Goal: Task Accomplishment & Management: Manage account settings

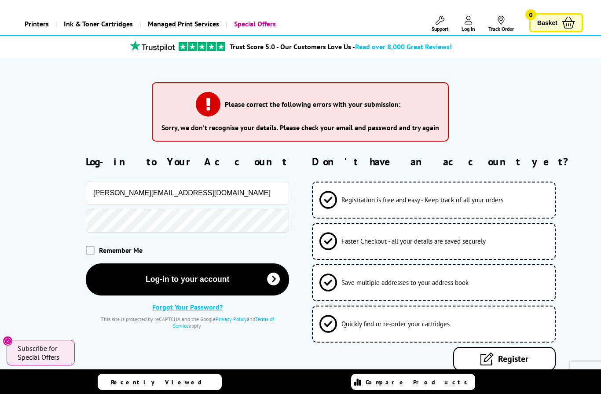
scroll to position [40, 0]
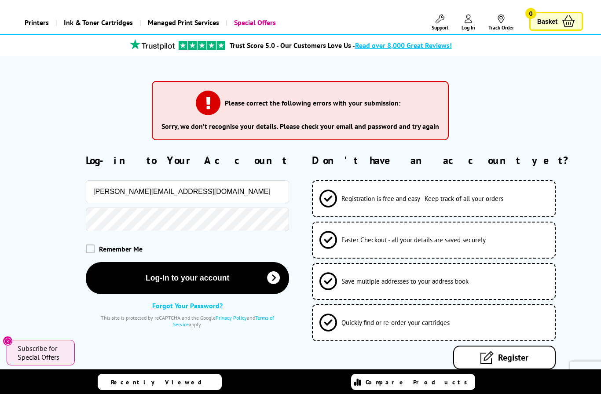
click at [211, 308] on link "Forgot Your Password?" at bounding box center [187, 305] width 70 height 9
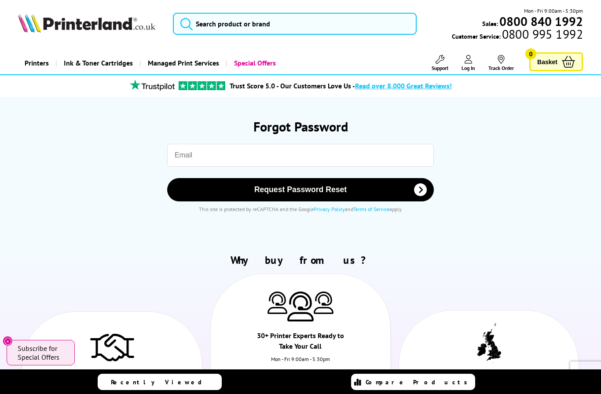
scroll to position [0, 0]
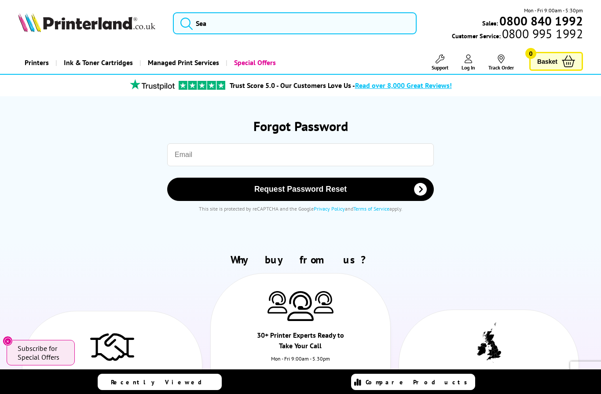
click at [255, 157] on input "email" at bounding box center [300, 154] width 267 height 23
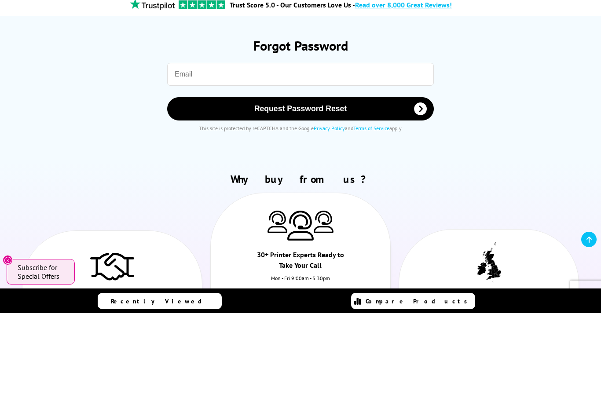
type input "[PERSON_NAME][EMAIL_ADDRESS][DOMAIN_NAME]"
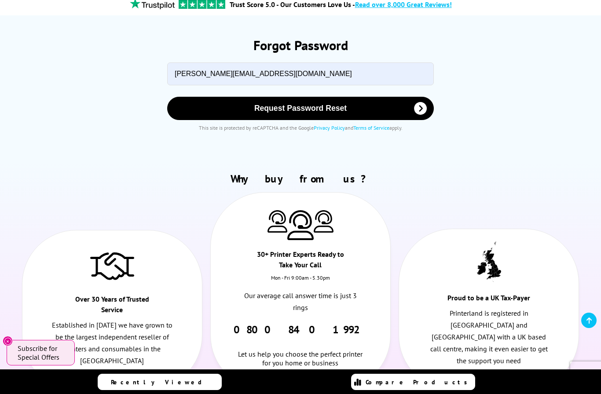
click at [319, 112] on span "Request Password Reset" at bounding box center [301, 108] width 244 height 9
